Goal: Task Accomplishment & Management: Manage account settings

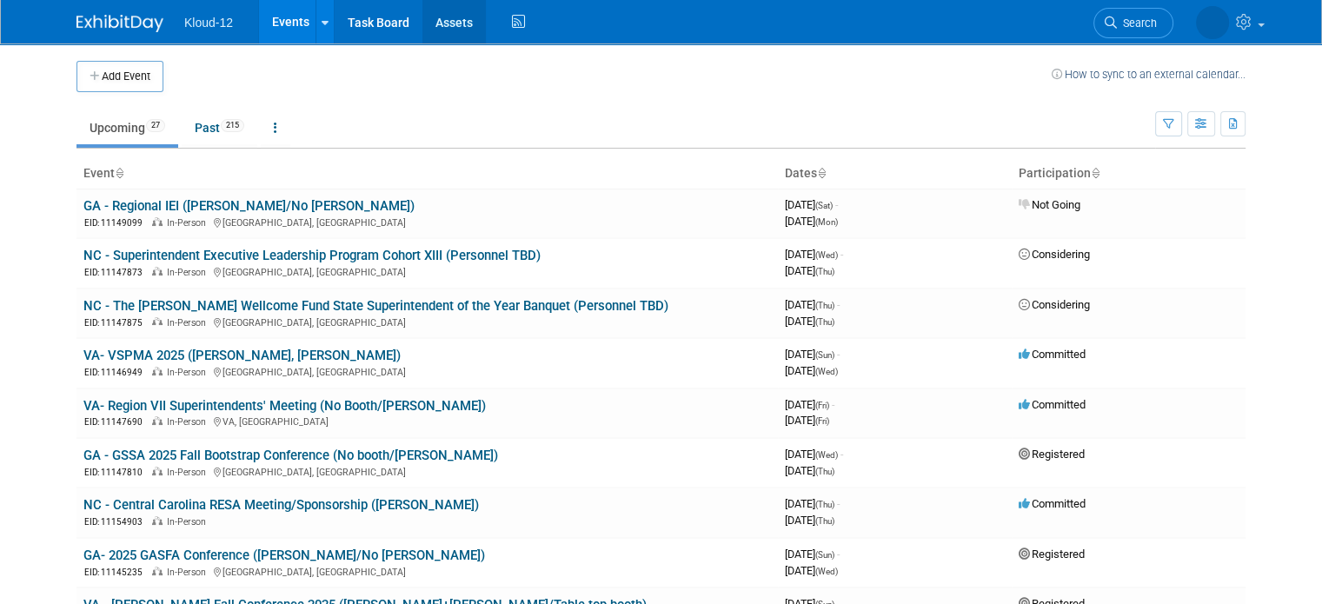
click at [435, 23] on link "Assets" at bounding box center [453, 21] width 63 height 43
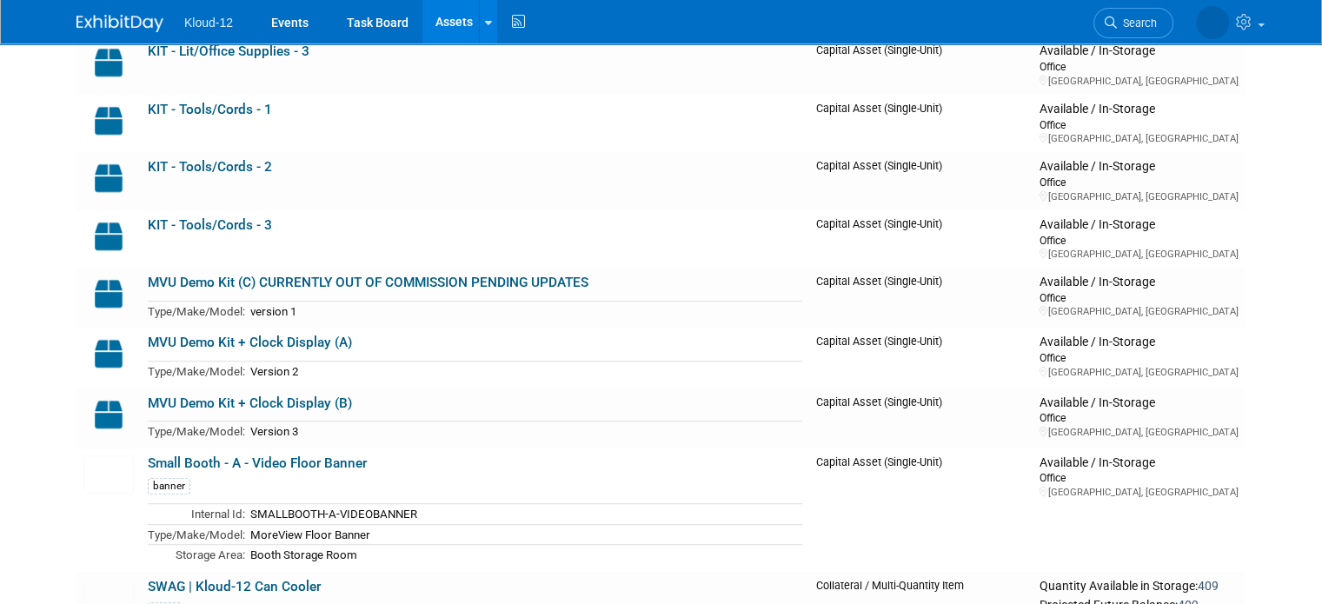
scroll to position [906, 0]
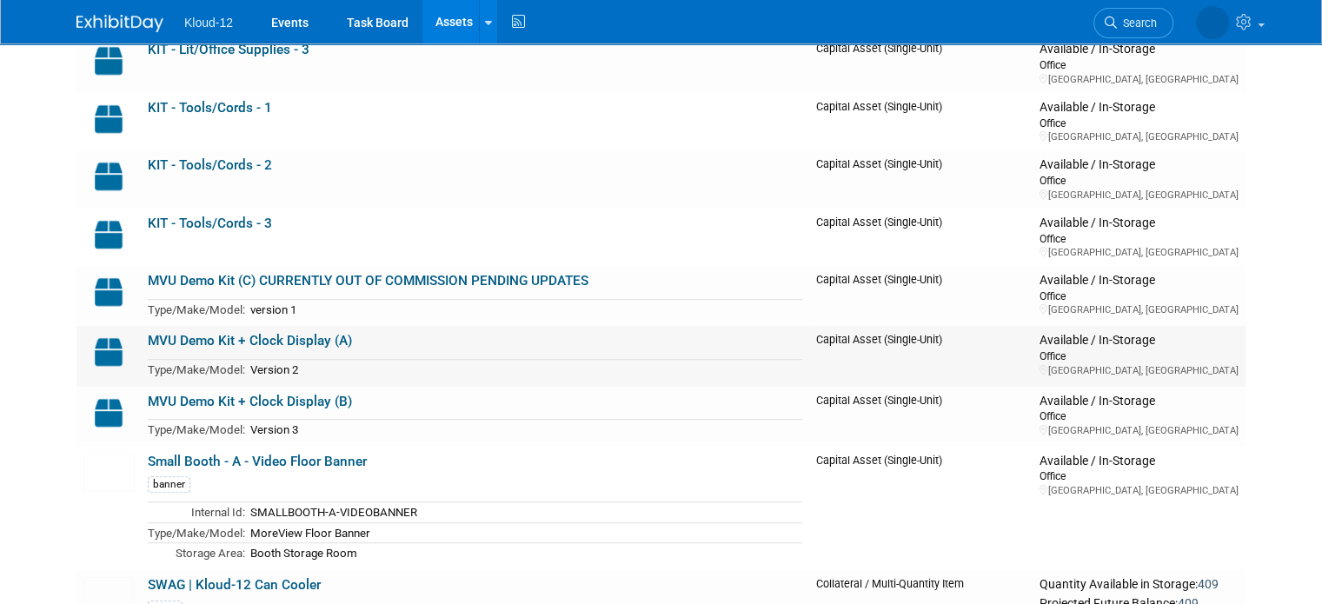
click at [275, 336] on link "MVU Demo Kit + Clock Display (A)" at bounding box center [250, 341] width 204 height 16
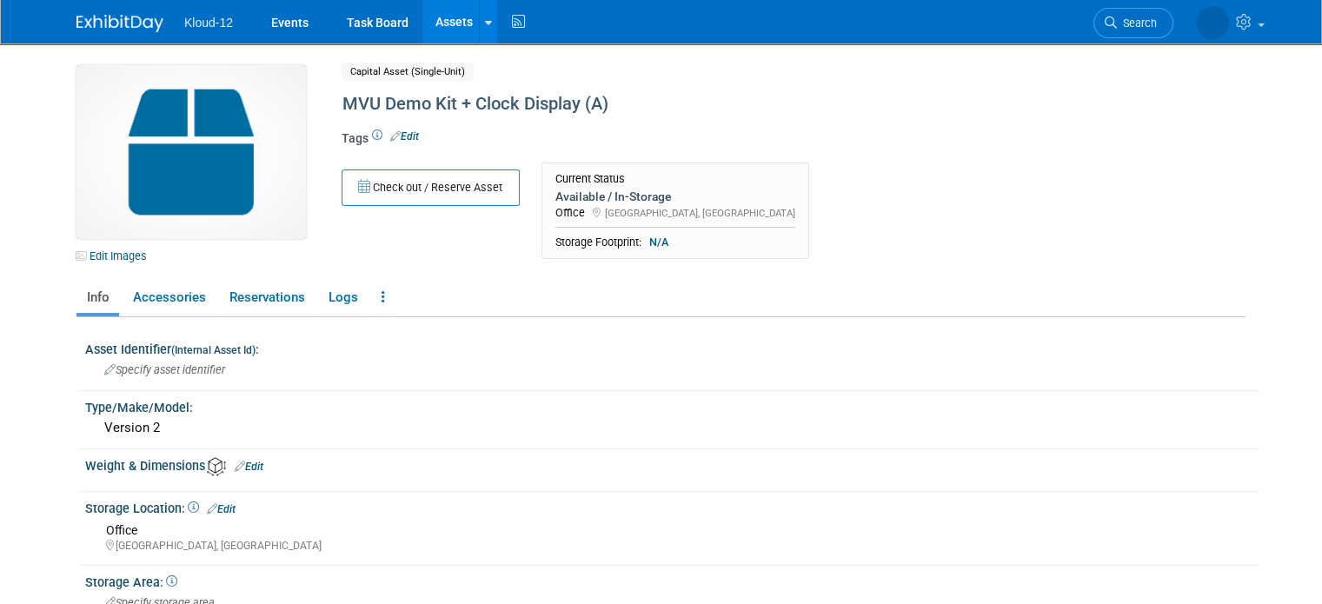
scroll to position [62, 0]
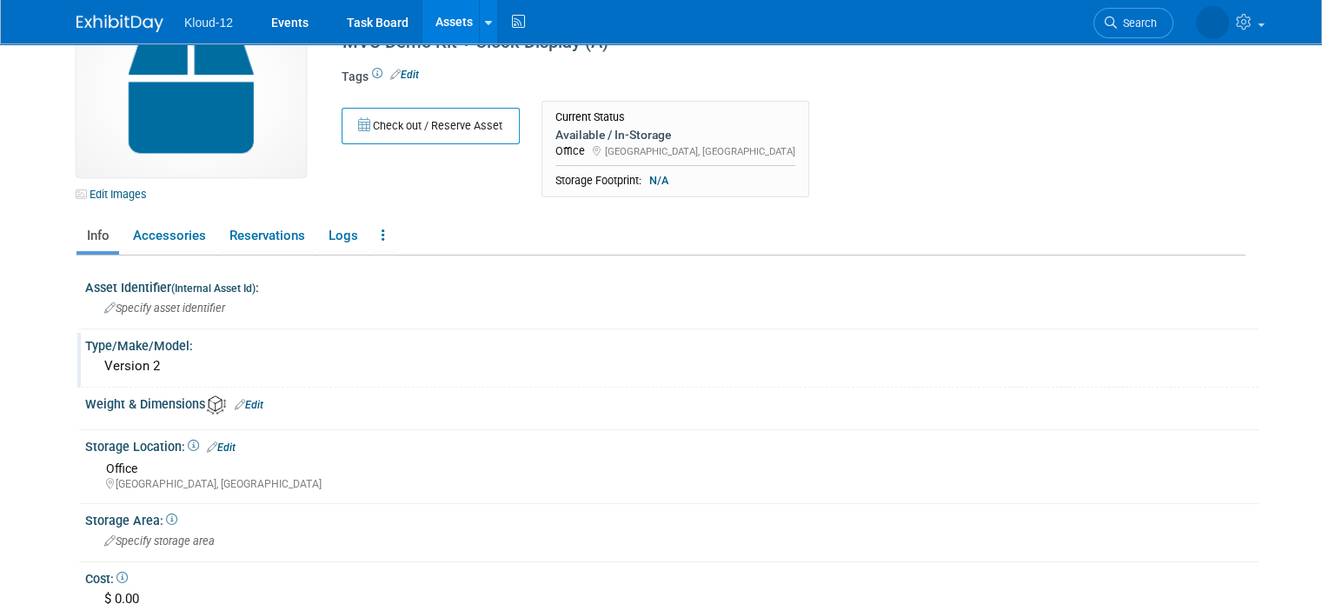
click at [153, 371] on div "Version 2" at bounding box center [671, 366] width 1147 height 27
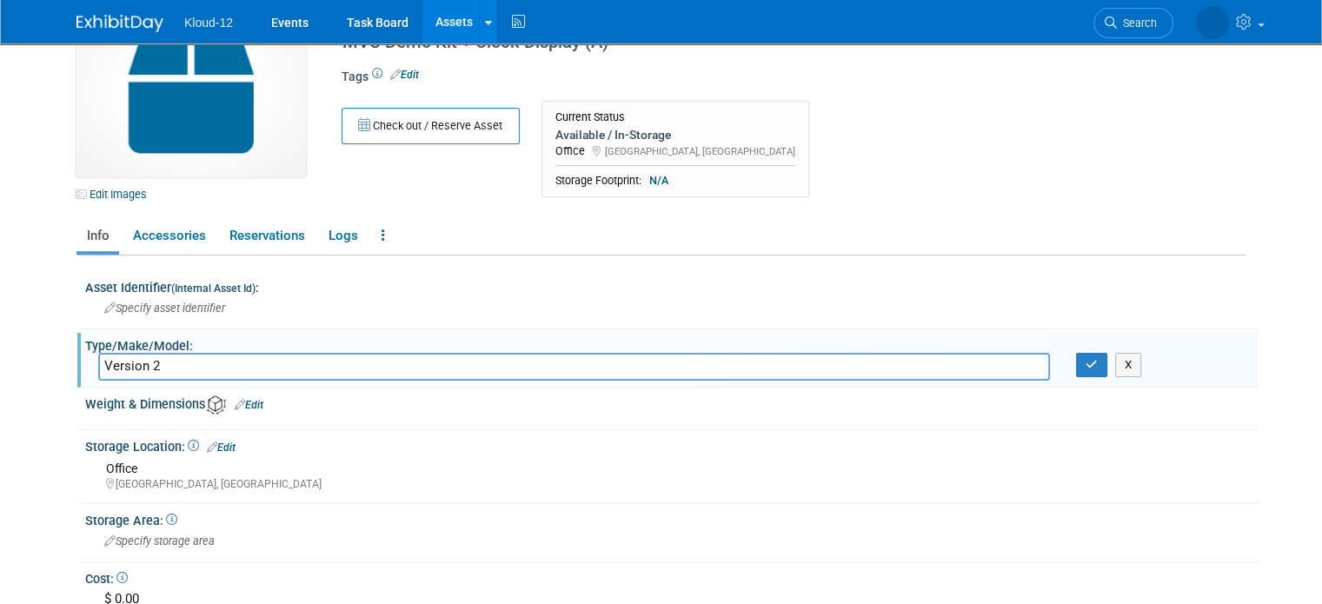
drag, startPoint x: 146, startPoint y: 367, endPoint x: 51, endPoint y: 351, distance: 96.0
click at [63, 351] on div "Edit Images Capital Asset (Single-Unit) Shared MVU Demo Kit + Clock Display (A)…" at bounding box center [660, 389] width 1195 height 814
click at [41, 373] on body "Kloud-12 Events Task Board Assets New Asset Search Assets" at bounding box center [661, 240] width 1322 height 604
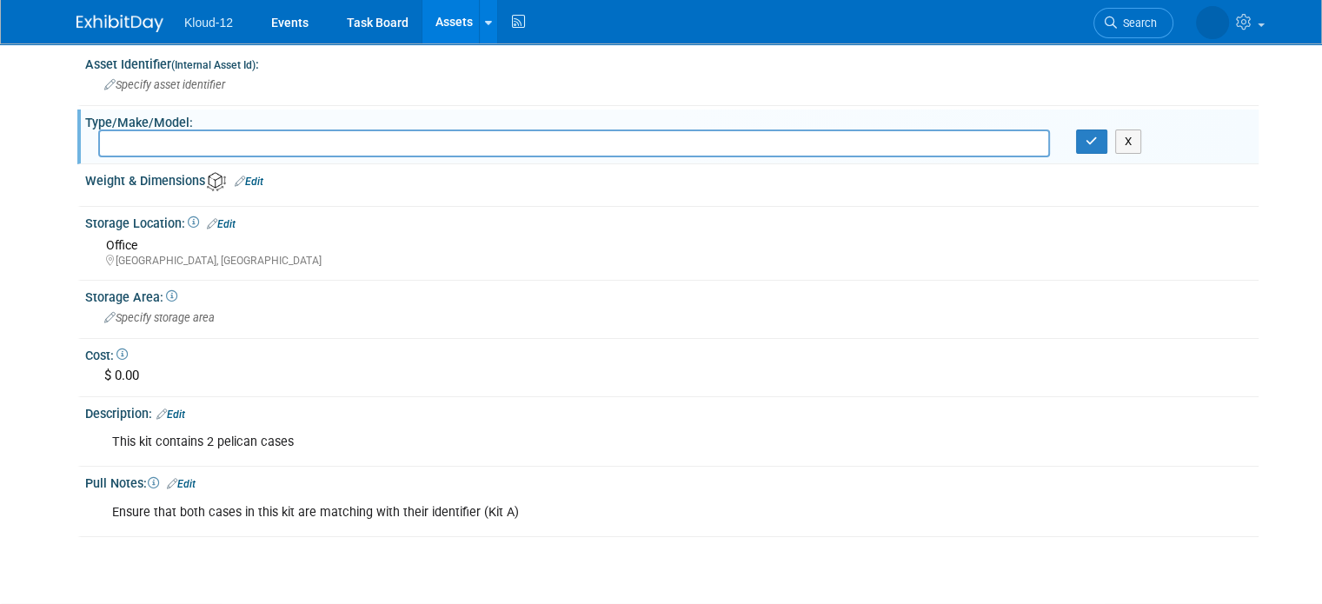
scroll to position [284, 0]
click at [210, 550] on div "Edit Images Capital Asset (Single-Unit) Shared MVU Demo Kit + Clock Display (A)…" at bounding box center [660, 166] width 1195 height 814
click at [1100, 133] on button "button" at bounding box center [1091, 142] width 31 height 24
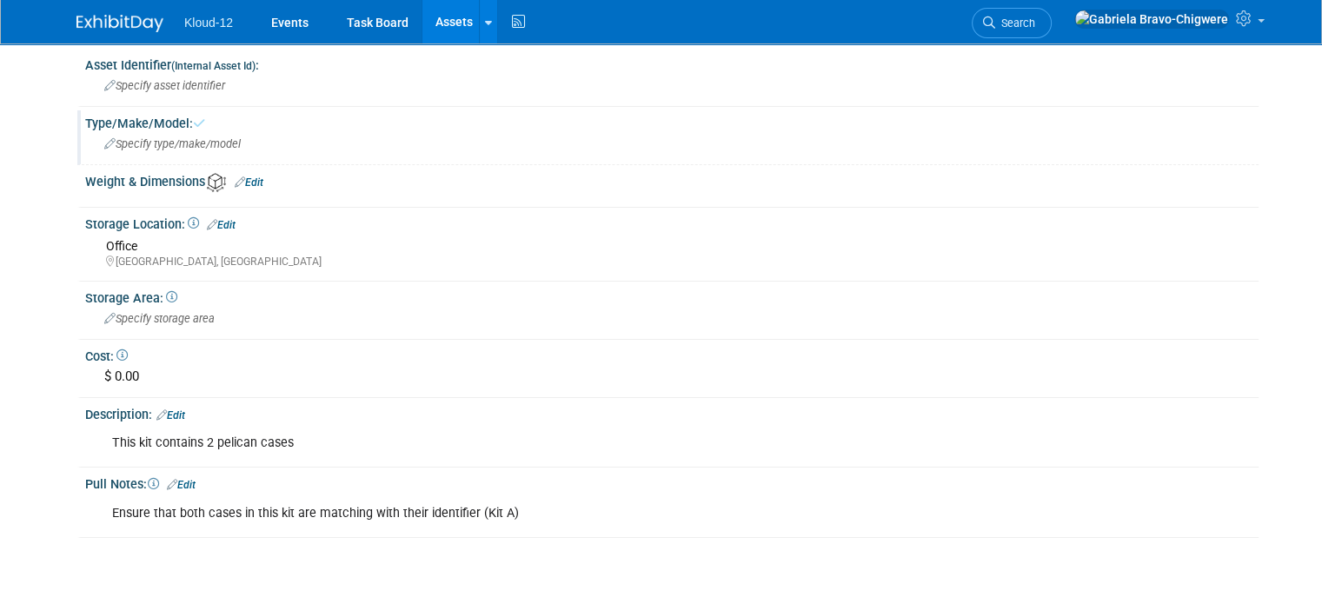
scroll to position [0, 0]
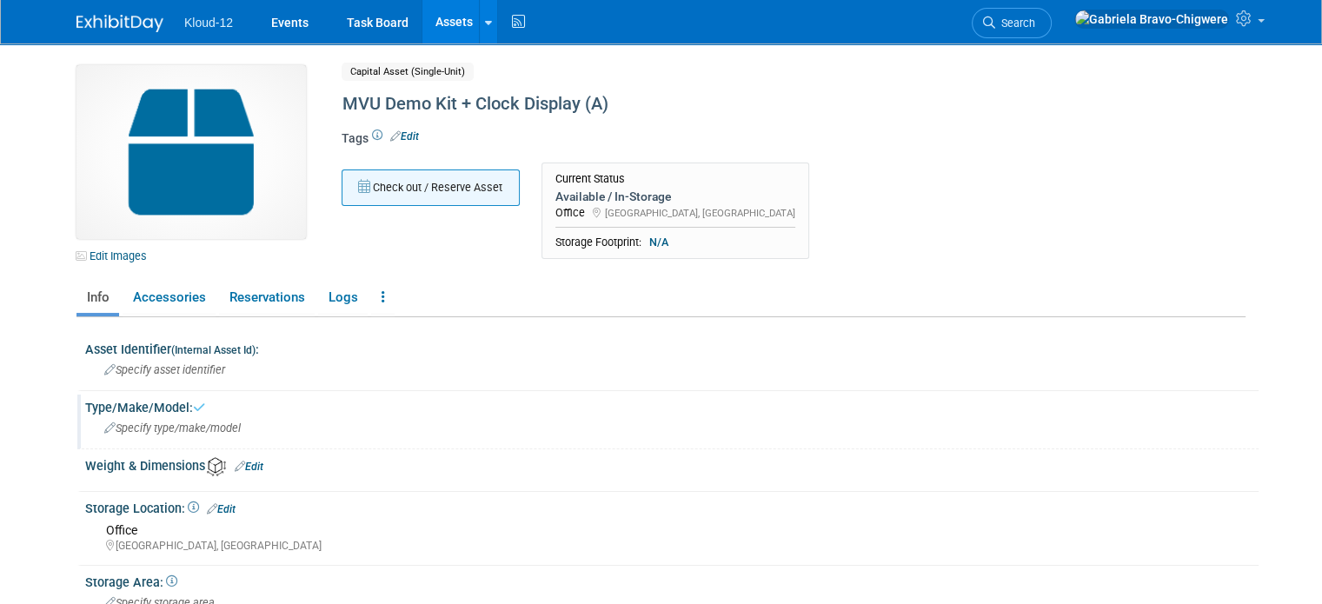
click at [455, 183] on button "Check out / Reserve Asset" at bounding box center [431, 188] width 178 height 37
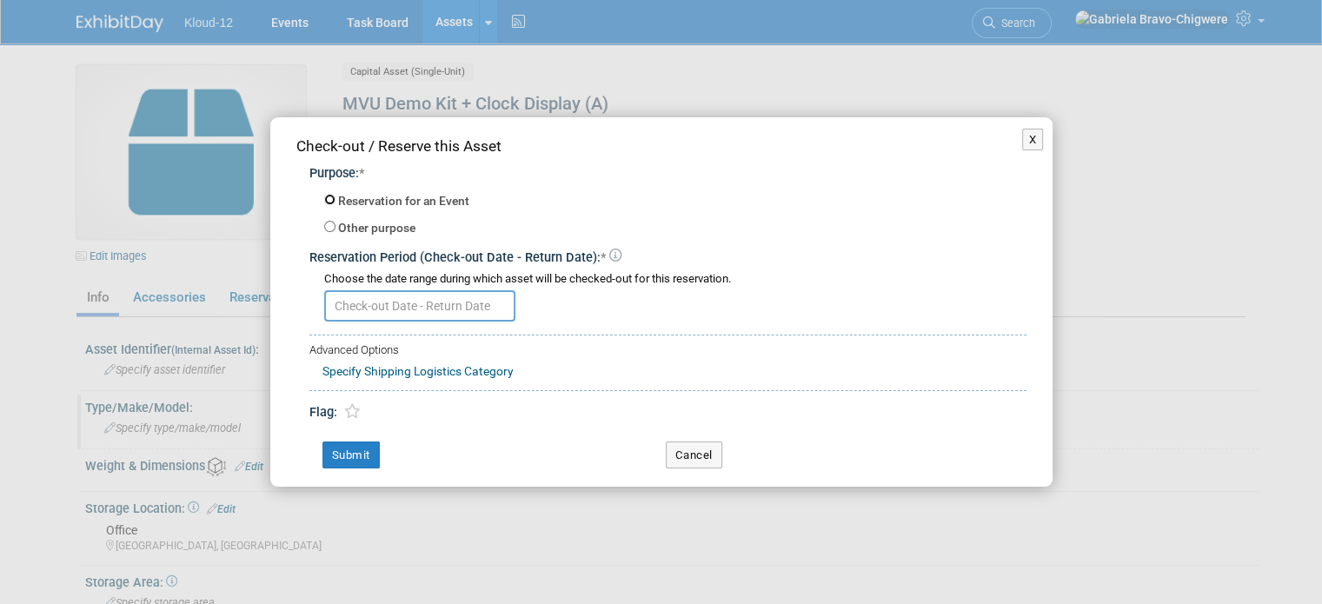
click at [329, 204] on input "Reservation for an Event" at bounding box center [329, 199] width 11 height 11
radio input "true"
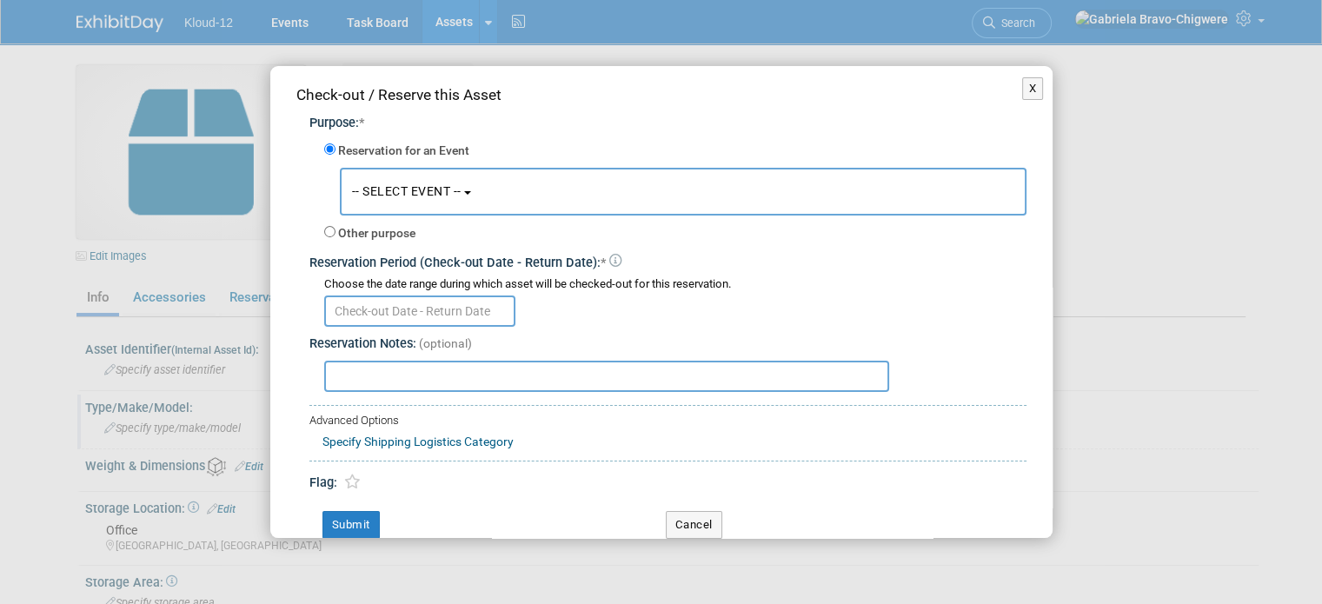
click at [409, 193] on span "-- SELECT EVENT --" at bounding box center [407, 191] width 110 height 14
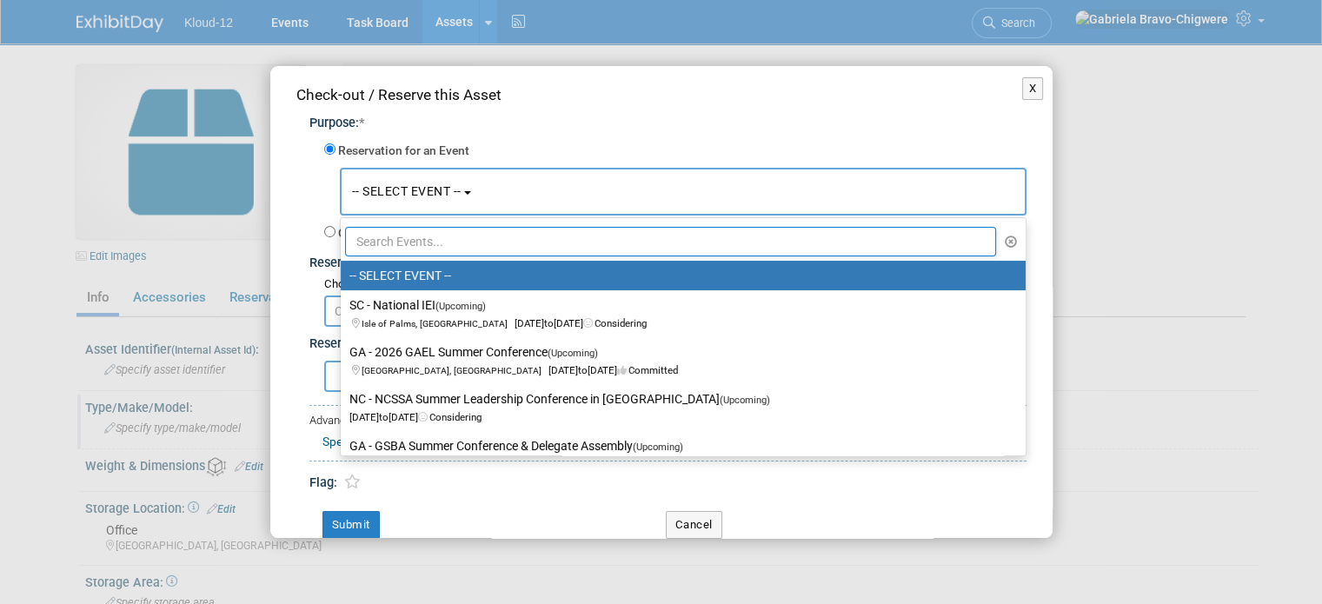
click at [422, 251] on input "text" at bounding box center [671, 242] width 652 height 30
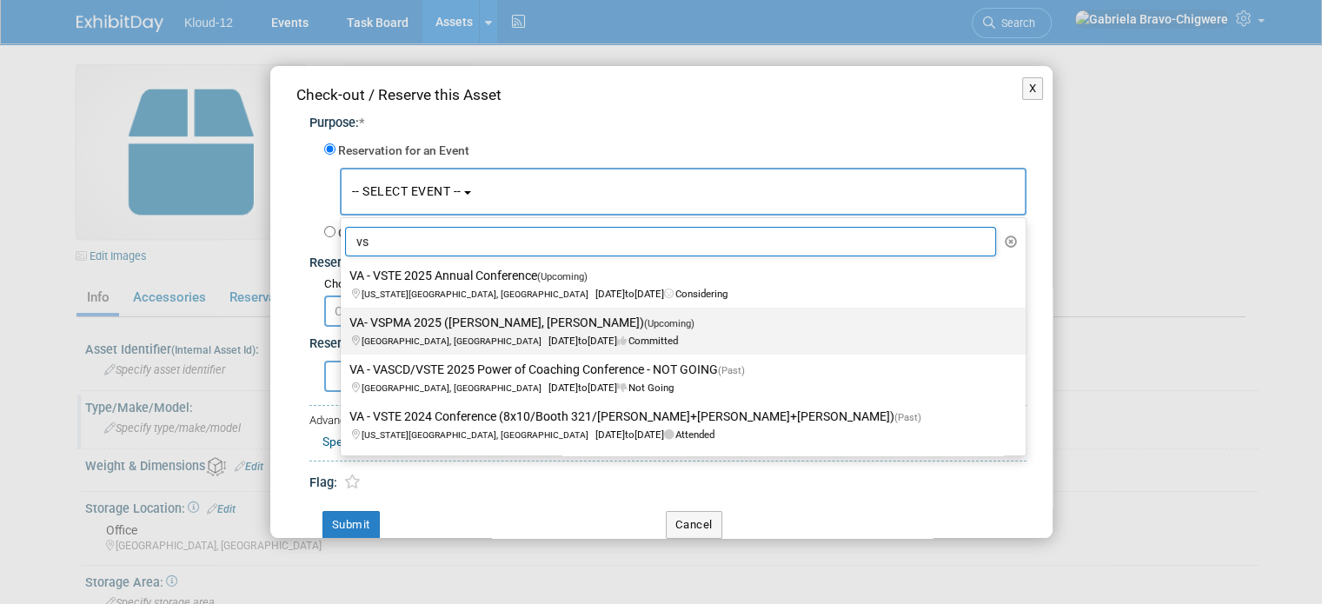
type input "vs"
click at [426, 333] on span "[GEOGRAPHIC_DATA], [GEOGRAPHIC_DATA] [DATE] to [DATE] Committed" at bounding box center [527, 332] width 356 height 30
click at [343, 329] on input "VA- VSPMA 2025 ([PERSON_NAME], [PERSON_NAME], [PERSON_NAME]) (Upcoming) [GEOGRA…" at bounding box center [337, 322] width 11 height 11
select select "11146949"
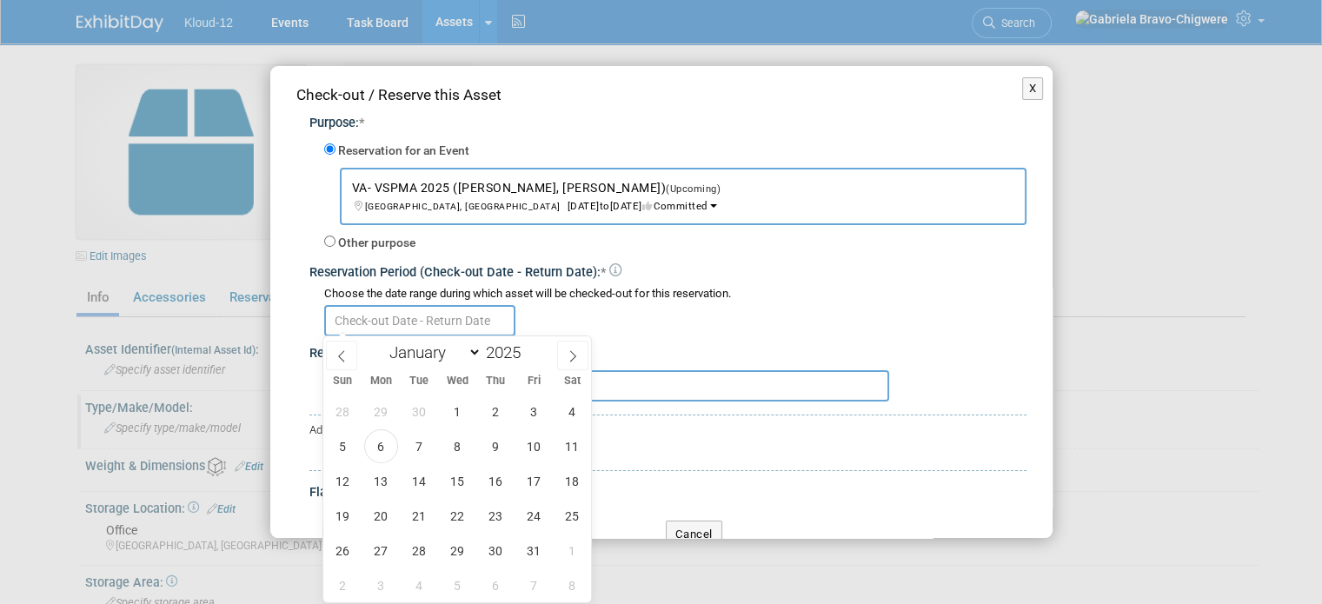
click at [401, 320] on input "text" at bounding box center [419, 320] width 191 height 31
click at [371, 446] on span "6" at bounding box center [381, 446] width 34 height 34
type input "[DATE]"
click at [572, 356] on icon at bounding box center [573, 356] width 12 height 12
select select "10"
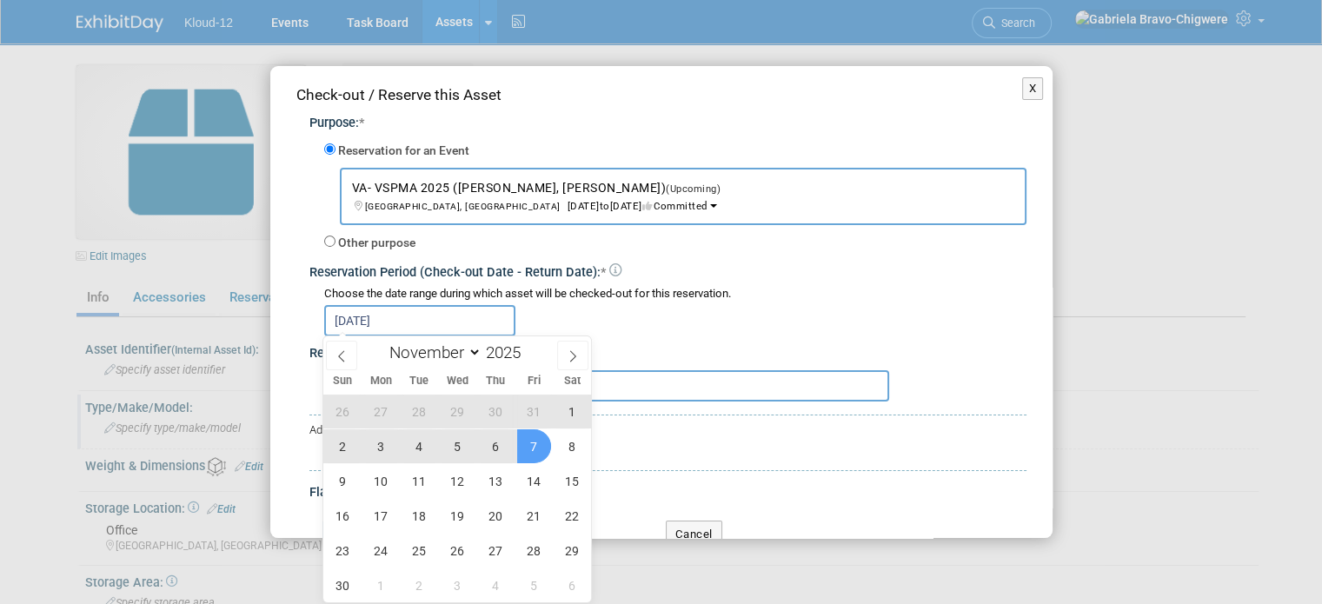
click at [535, 451] on span "7" at bounding box center [534, 446] width 34 height 34
type input "[DATE] to [DATE]"
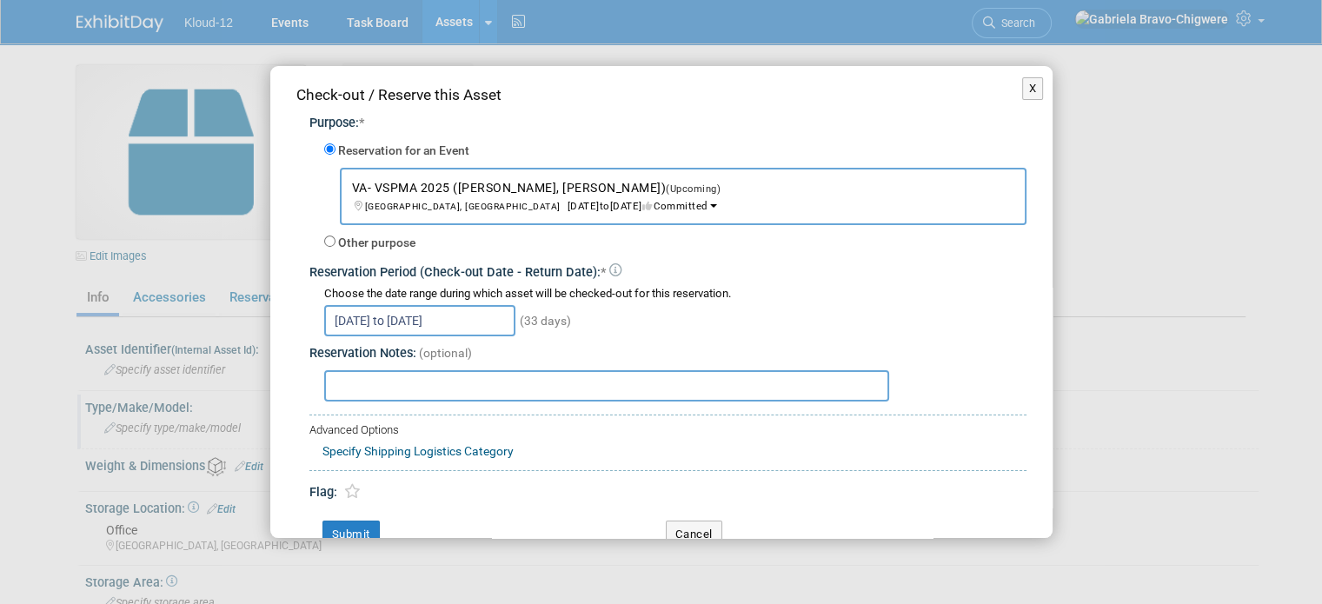
click at [556, 394] on input "text" at bounding box center [606, 385] width 565 height 31
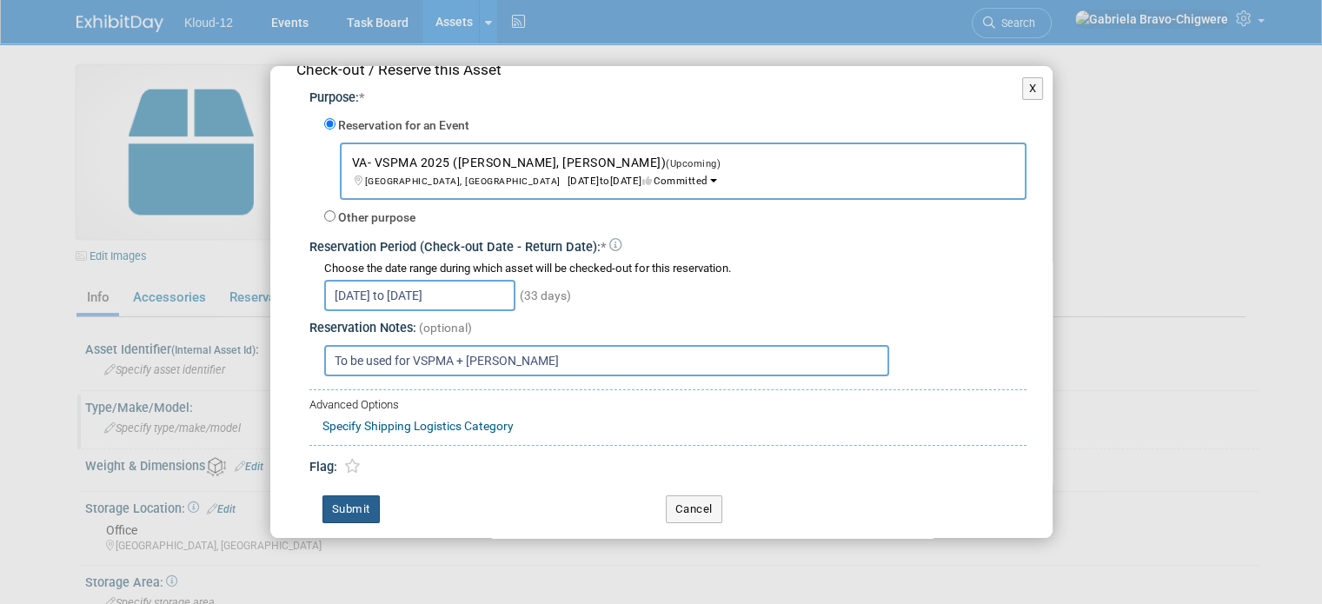
type input "To be used for VSPMA + [PERSON_NAME]"
click at [351, 510] on button "Submit" at bounding box center [350, 509] width 57 height 28
